Goal: Check status: Check status

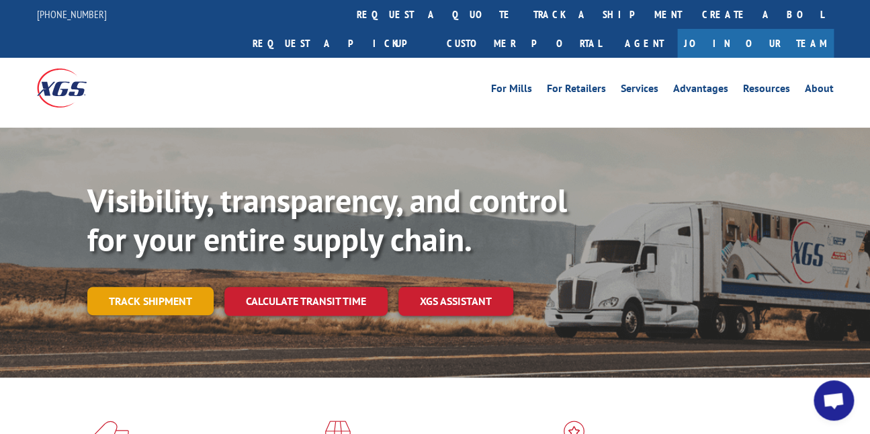
click at [147, 287] on link "Track shipment" at bounding box center [150, 301] width 126 height 28
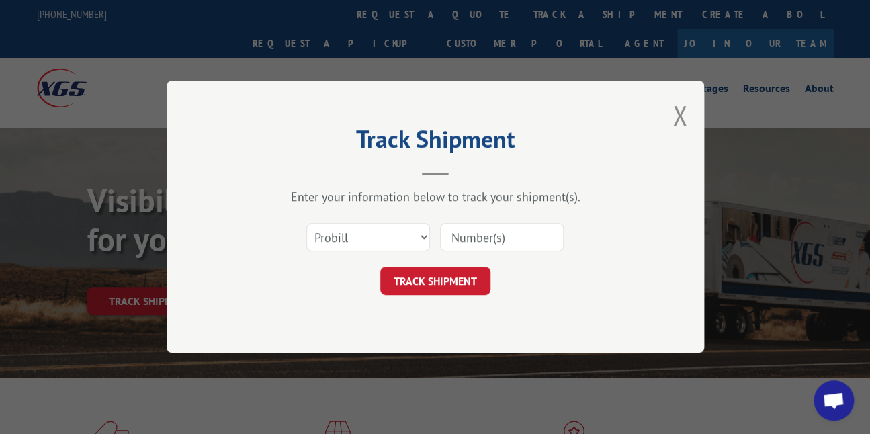
click at [481, 237] on input at bounding box center [502, 238] width 124 height 28
paste input "2843154"
type input "2843154"
click at [425, 276] on button "TRACK SHIPMENT" at bounding box center [435, 281] width 110 height 28
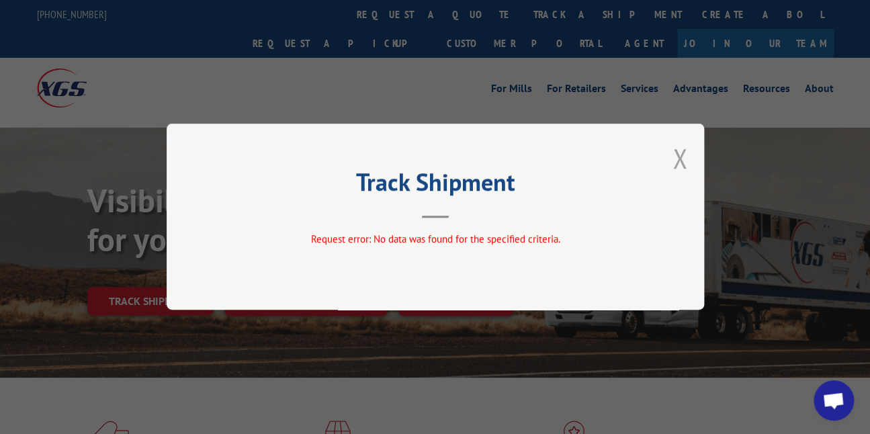
click at [675, 157] on button "Close modal" at bounding box center [680, 158] width 15 height 36
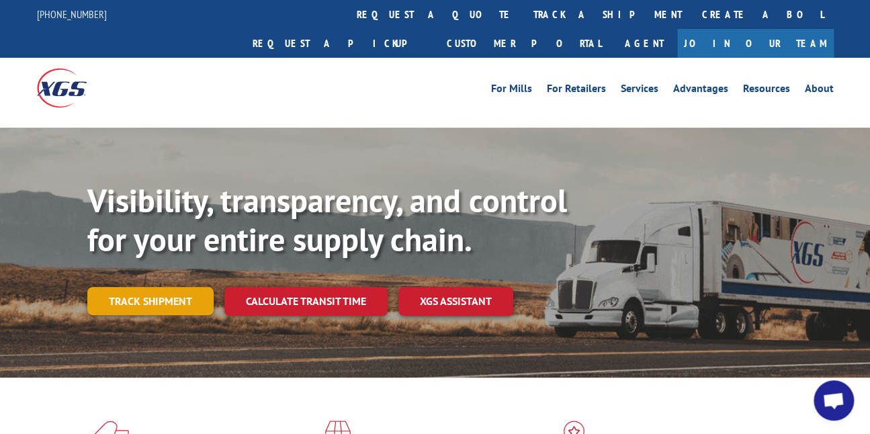
click at [148, 287] on link "Track shipment" at bounding box center [150, 301] width 126 height 28
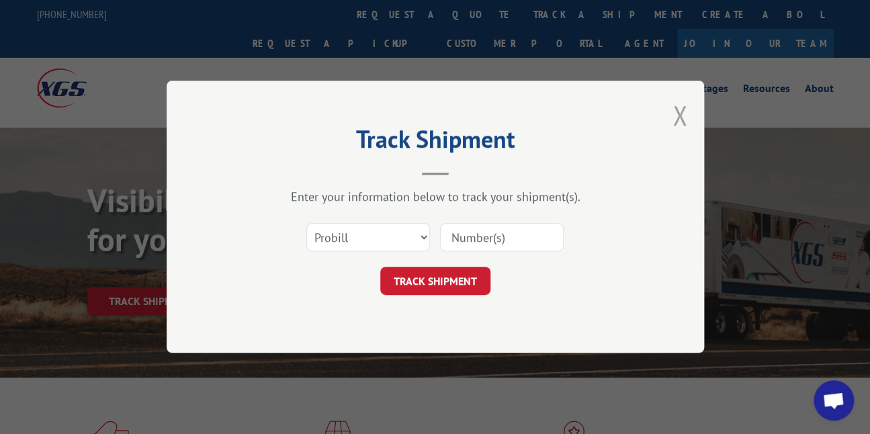
click at [683, 119] on button "Close modal" at bounding box center [680, 115] width 15 height 36
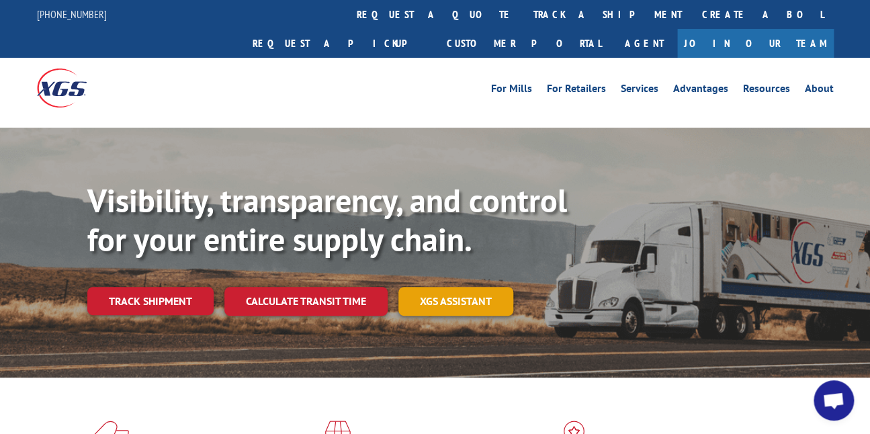
click at [457, 287] on link "XGS ASSISTANT" at bounding box center [456, 301] width 115 height 29
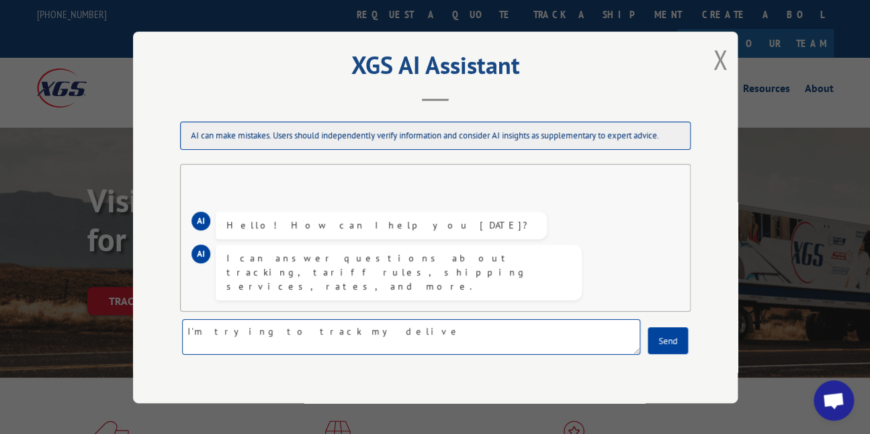
type textarea "I'm trying to track my deliver"
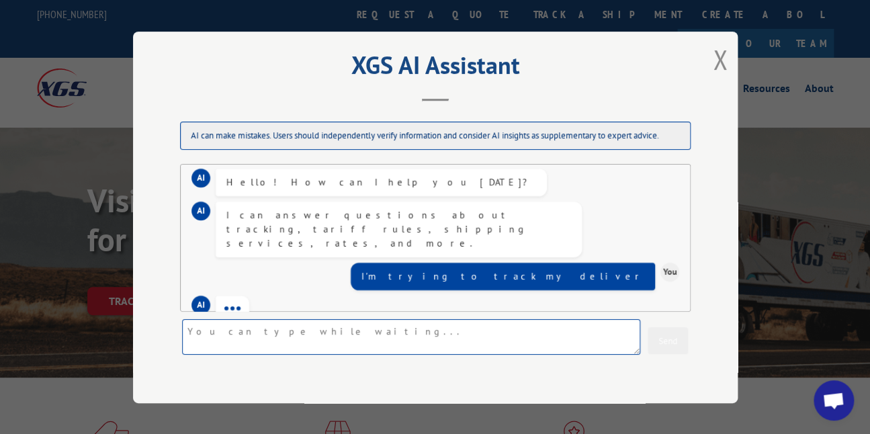
scroll to position [28, 0]
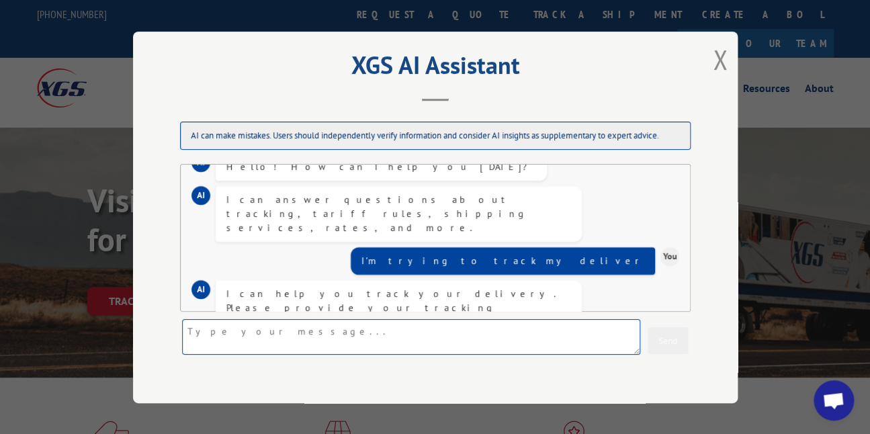
paste textarea "2843154"
type textarea "2843154"
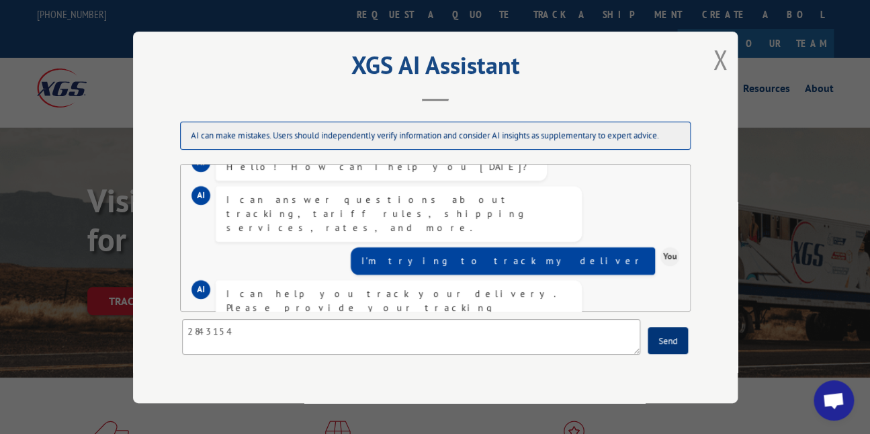
click at [659, 349] on button "Send" at bounding box center [668, 340] width 40 height 27
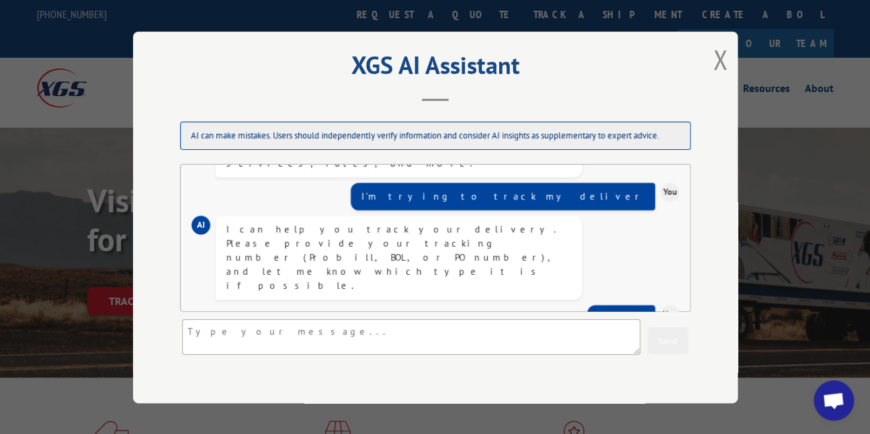
scroll to position [122, 0]
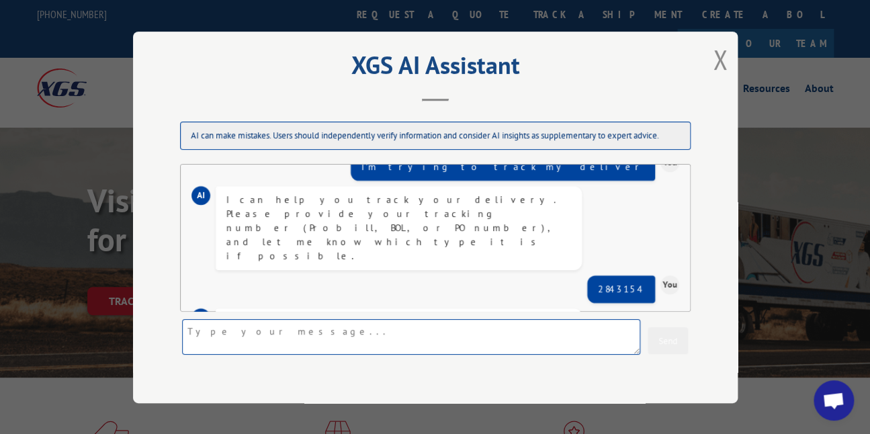
click at [231, 338] on textarea at bounding box center [411, 337] width 458 height 36
type textarea "BOL"
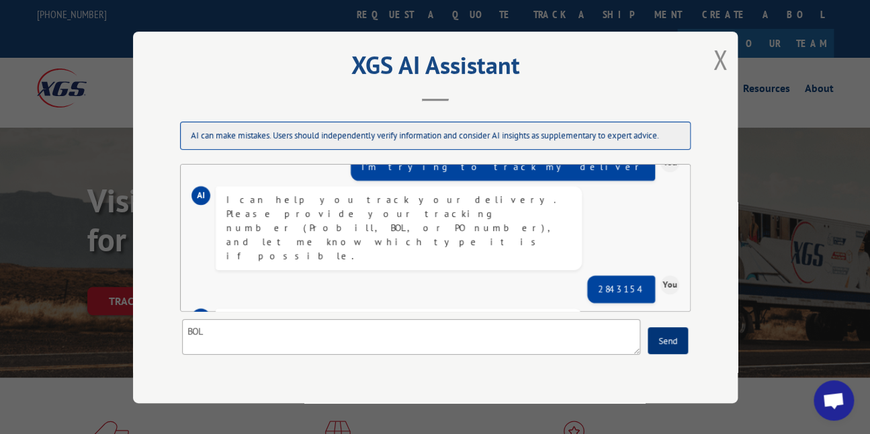
click at [678, 350] on button "Send" at bounding box center [668, 340] width 40 height 27
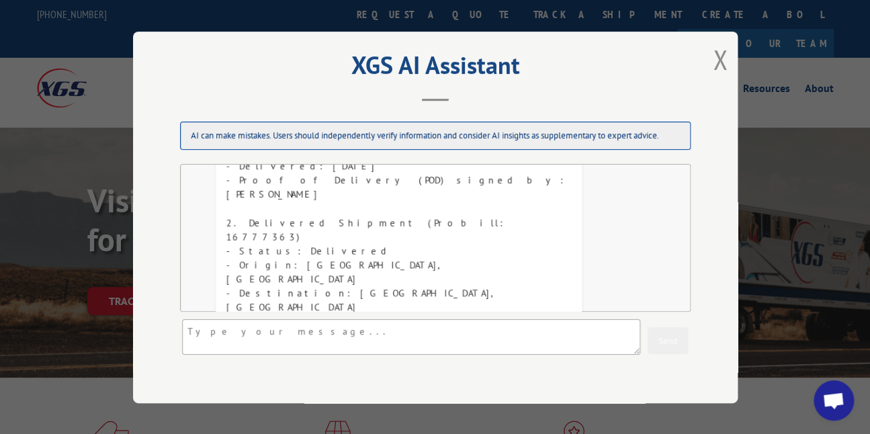
scroll to position [502, 0]
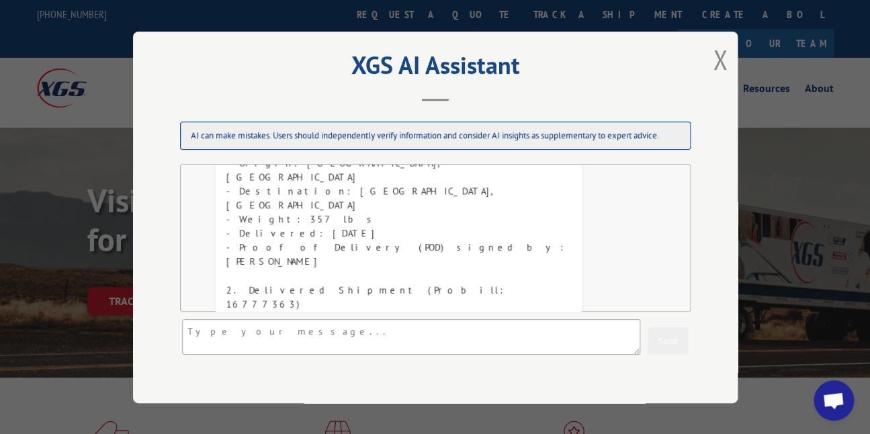
drag, startPoint x: 329, startPoint y: 240, endPoint x: 393, endPoint y: 246, distance: 64.1
click at [393, 246] on div "There are multiple shipments associated with BOL number 2843154. Here are the d…" at bounding box center [398, 360] width 345 height 579
copy div "(Probill: 17593725)"
click at [226, 331] on textarea at bounding box center [411, 337] width 458 height 36
paste textarea "(Probill: 17593725)"
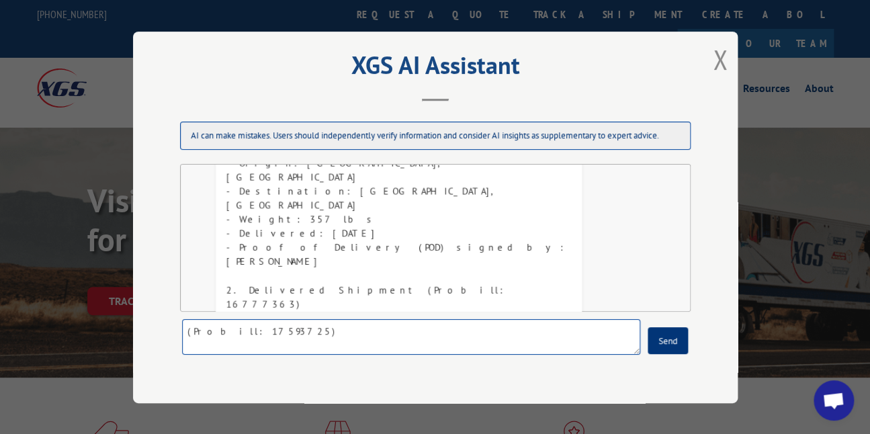
type textarea "(Probill: 17593725)"
click at [674, 341] on button "Send" at bounding box center [668, 340] width 40 height 27
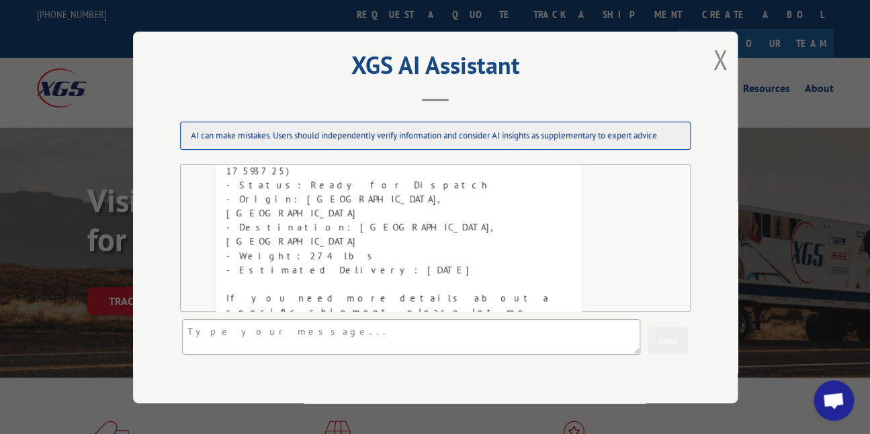
scroll to position [670, 0]
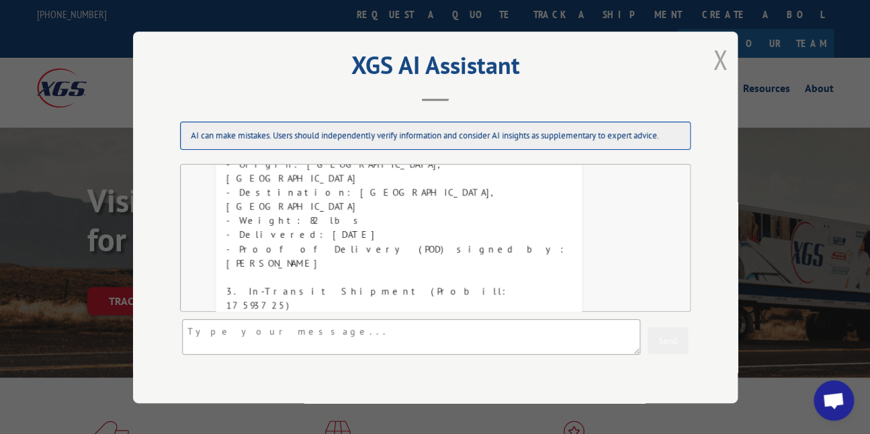
click at [716, 59] on button "Close modal" at bounding box center [720, 60] width 15 height 36
